Goal: Task Accomplishment & Management: Manage account settings

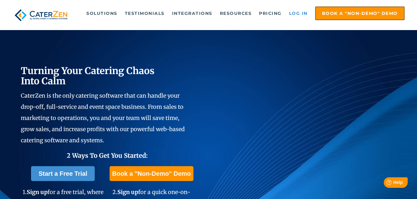
click at [292, 16] on link "Log in" at bounding box center [298, 13] width 25 height 12
click at [301, 13] on link "Log in" at bounding box center [298, 13] width 25 height 12
click at [301, 14] on link "Log in" at bounding box center [298, 13] width 25 height 12
